Goal: Transaction & Acquisition: Purchase product/service

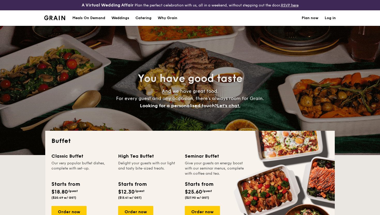
select select
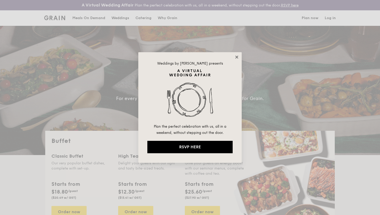
click at [237, 56] on icon at bounding box center [237, 57] width 5 height 5
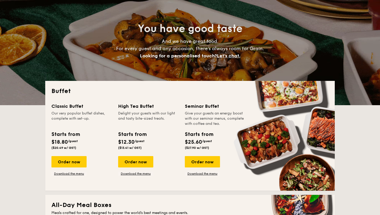
scroll to position [52, 0]
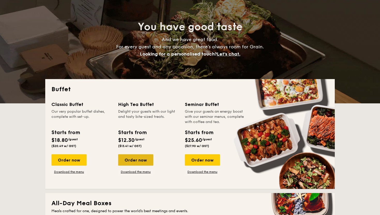
click at [136, 160] on div "Order now" at bounding box center [135, 159] width 35 height 11
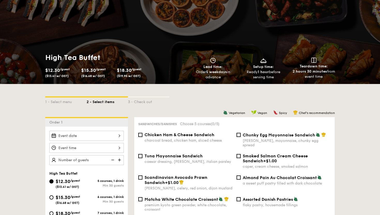
scroll to position [40, 0]
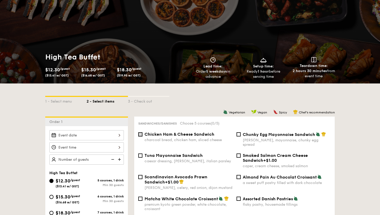
click at [140, 136] on input "Chicken Ham & Cheese Sandwich charcoal bread, chicken ham, sliced cheese" at bounding box center [140, 135] width 4 height 4
checkbox input "true"
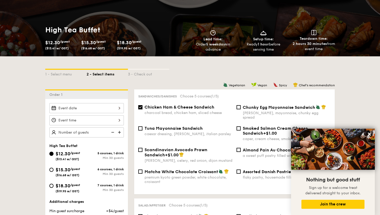
scroll to position [68, 0]
